Goal: Navigation & Orientation: Find specific page/section

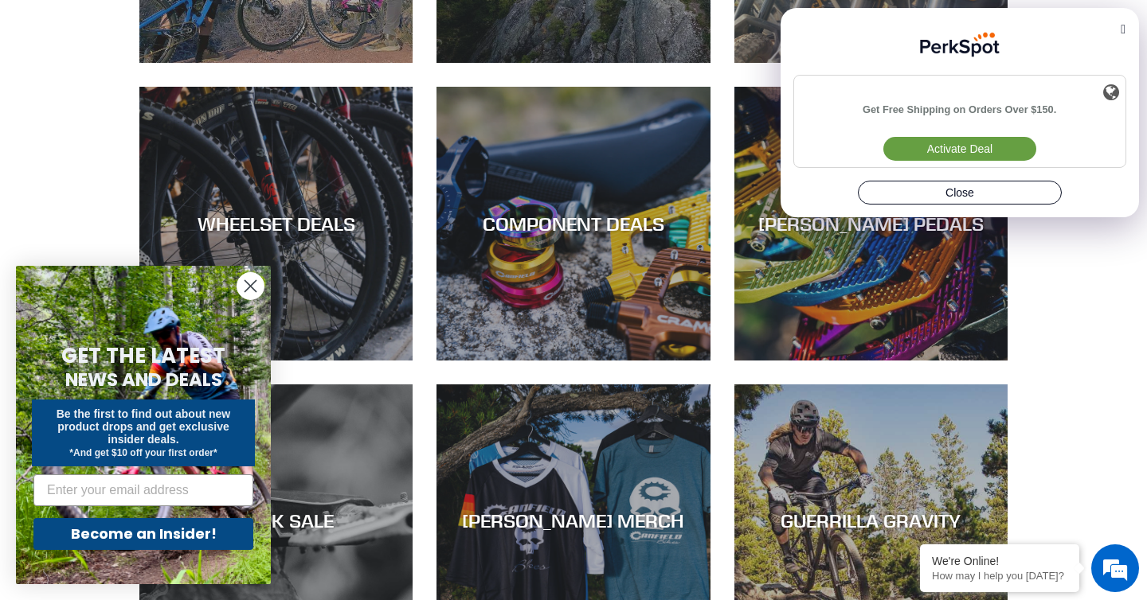
scroll to position [969, 0]
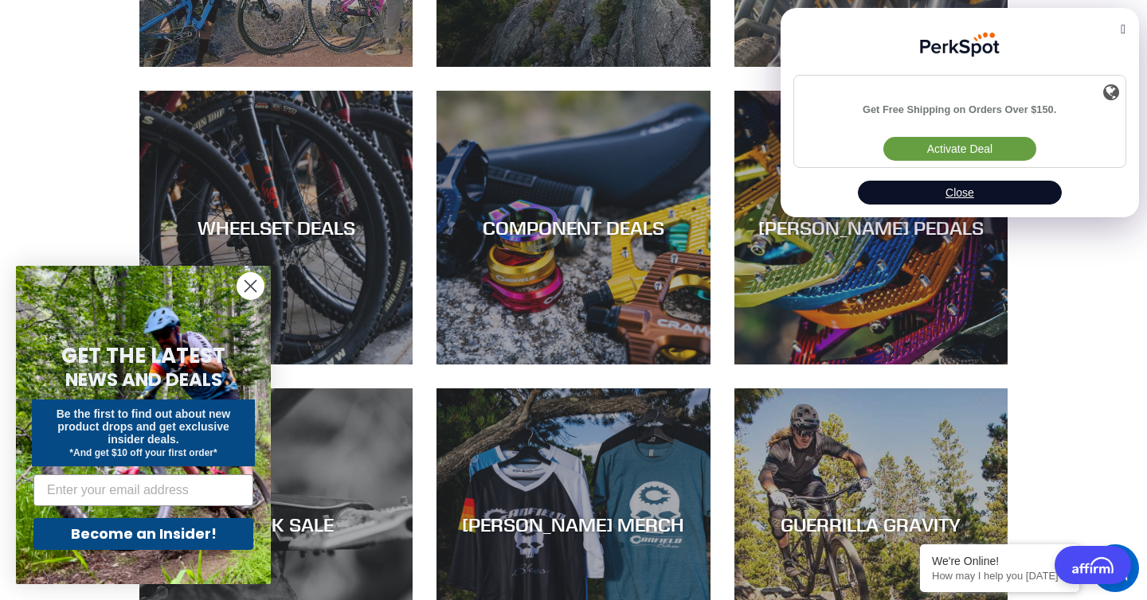
click at [972, 199] on button "Close" at bounding box center [960, 193] width 204 height 24
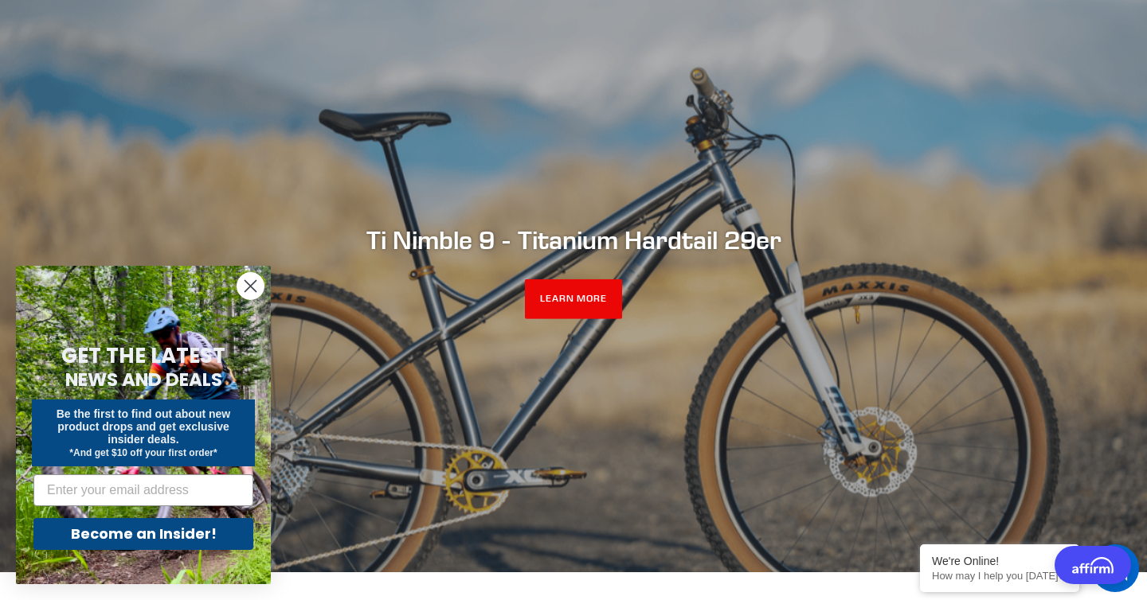
scroll to position [0, 0]
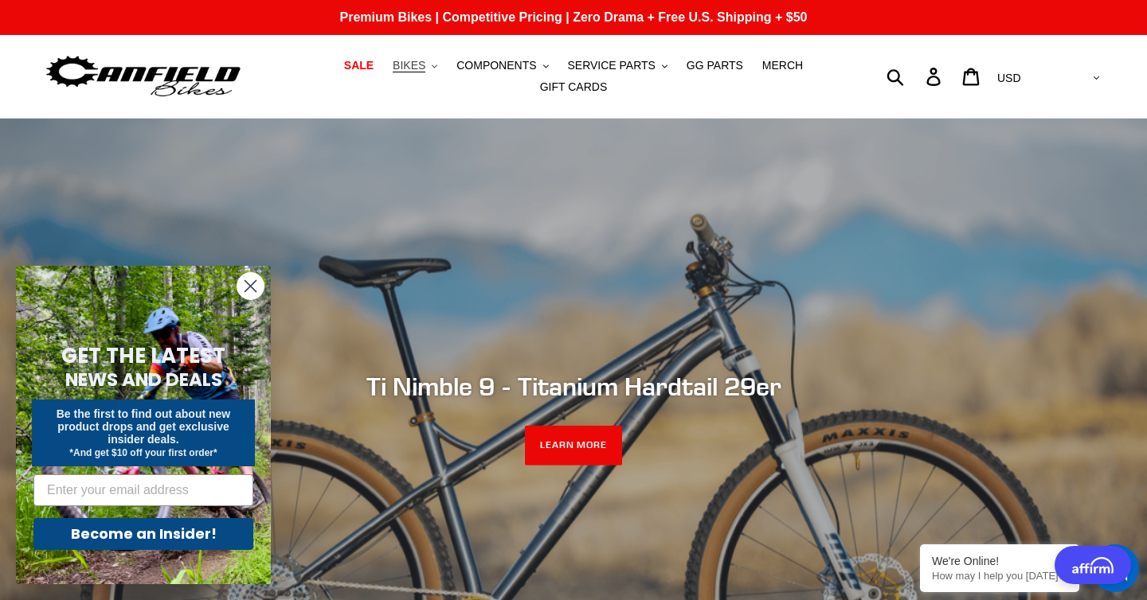
click at [434, 67] on button "BIKES .cls-1{fill:#231f20}" at bounding box center [415, 66] width 61 height 22
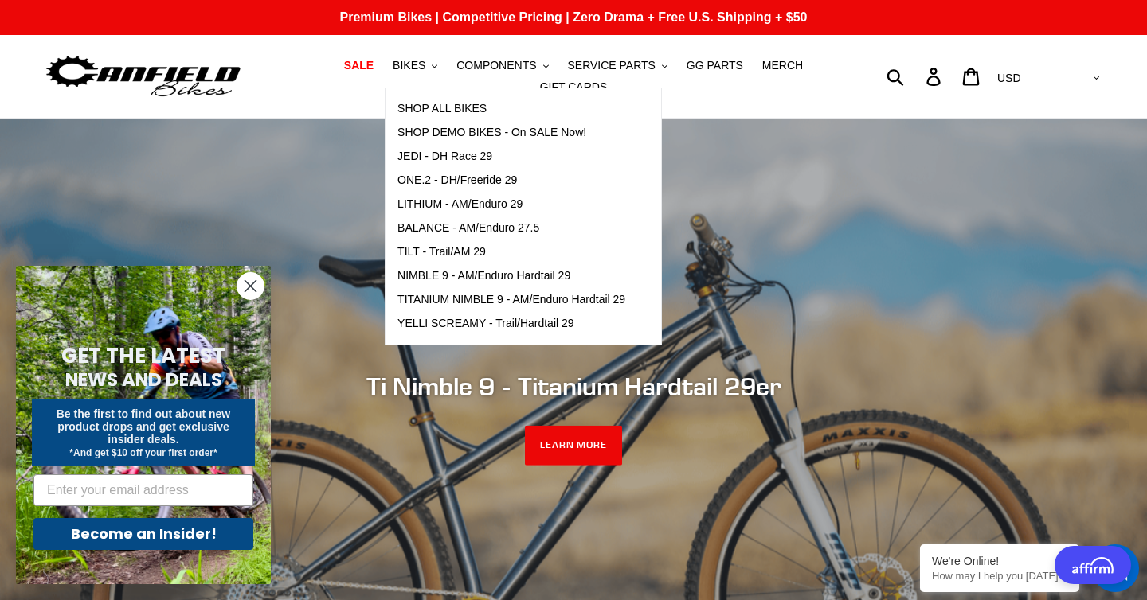
click at [761, 104] on nav "SALE BIKES .cls-1{fill:#231f20} SHOP ALL BIKES SHOP DEMO BIKES - On SALE Now! J…" at bounding box center [574, 76] width 530 height 83
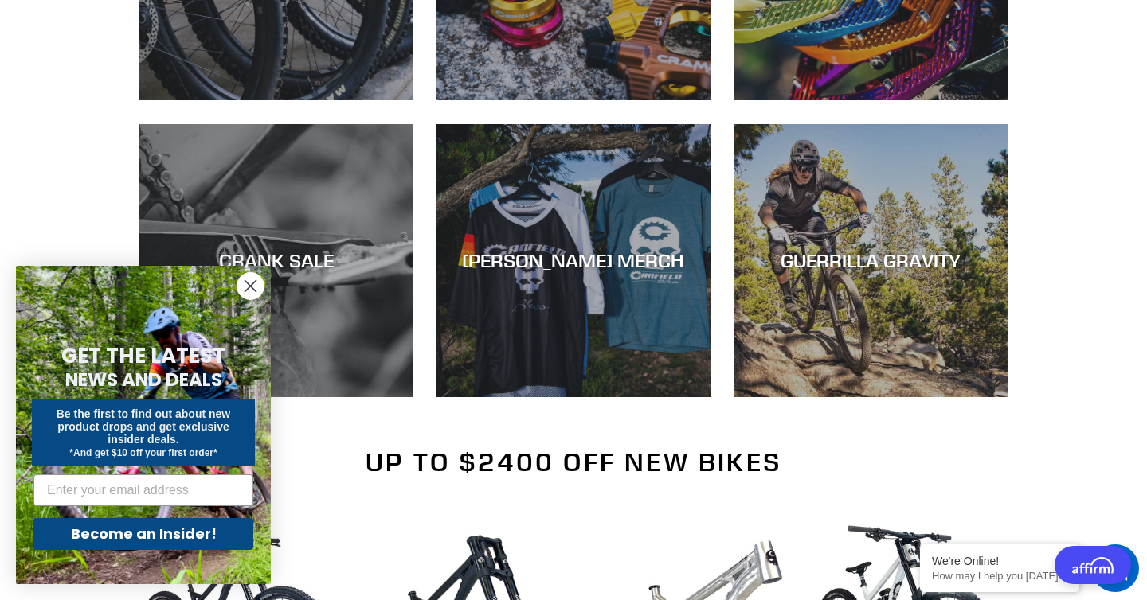
scroll to position [1328, 0]
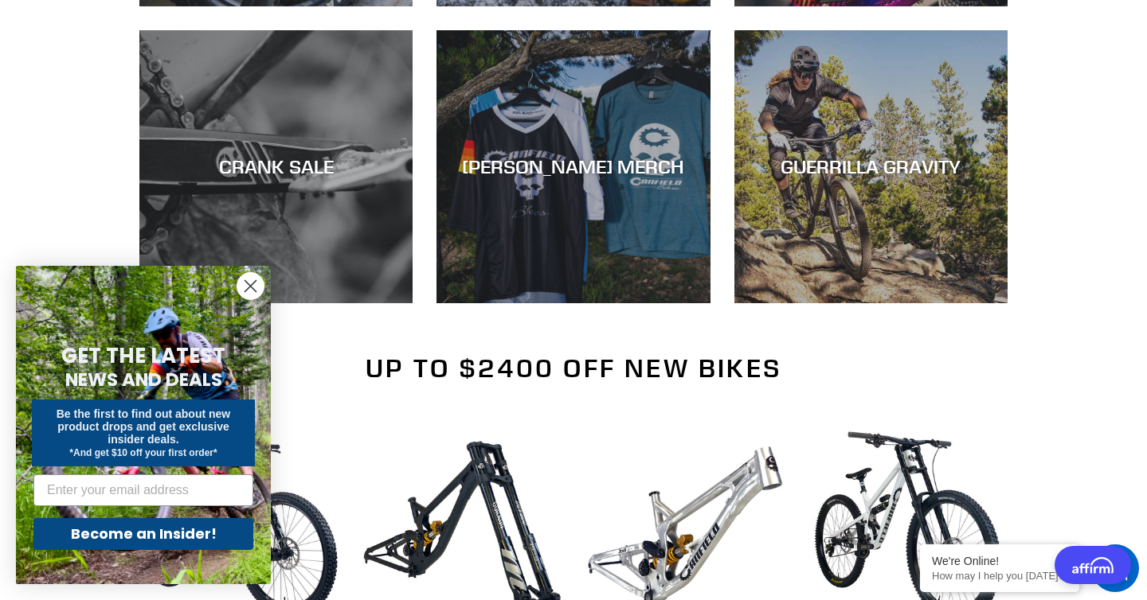
click at [253, 282] on circle "Close dialog" at bounding box center [250, 286] width 26 height 26
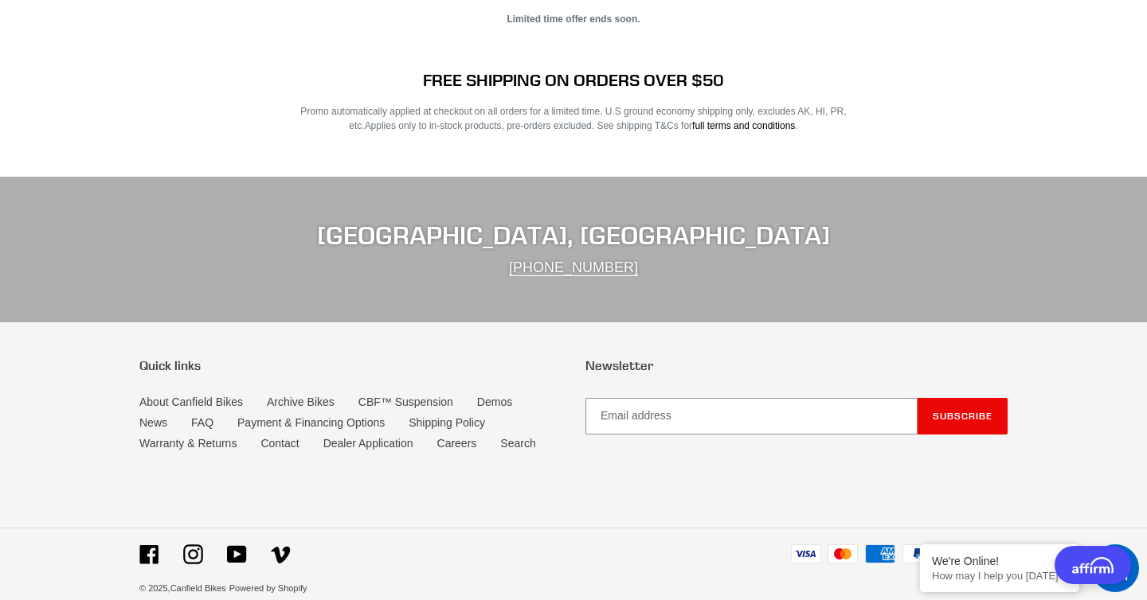
scroll to position [3240, 0]
